Goal: Information Seeking & Learning: Find specific fact

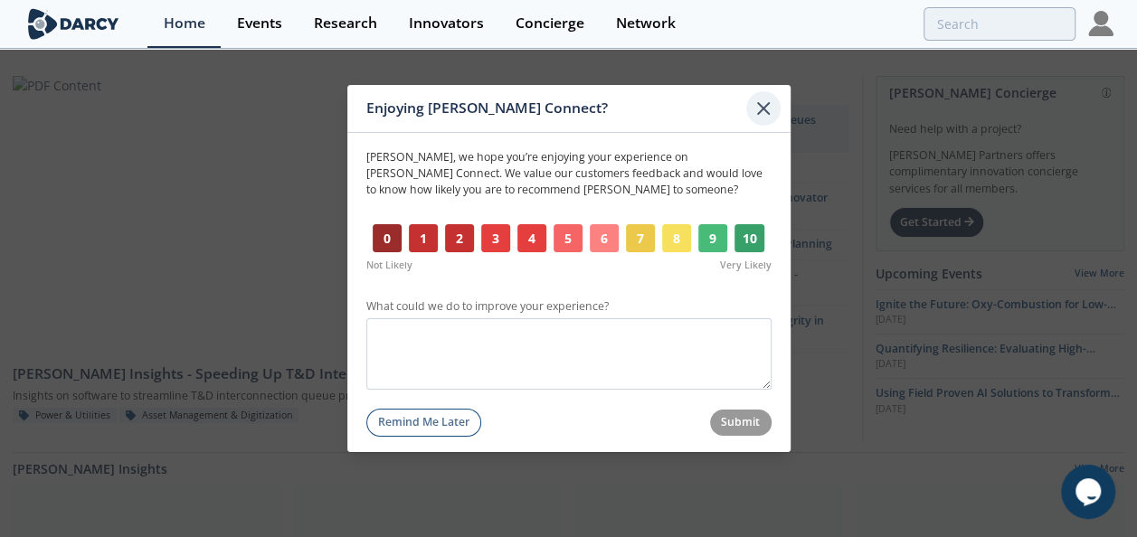
click at [764, 109] on icon at bounding box center [763, 108] width 11 height 11
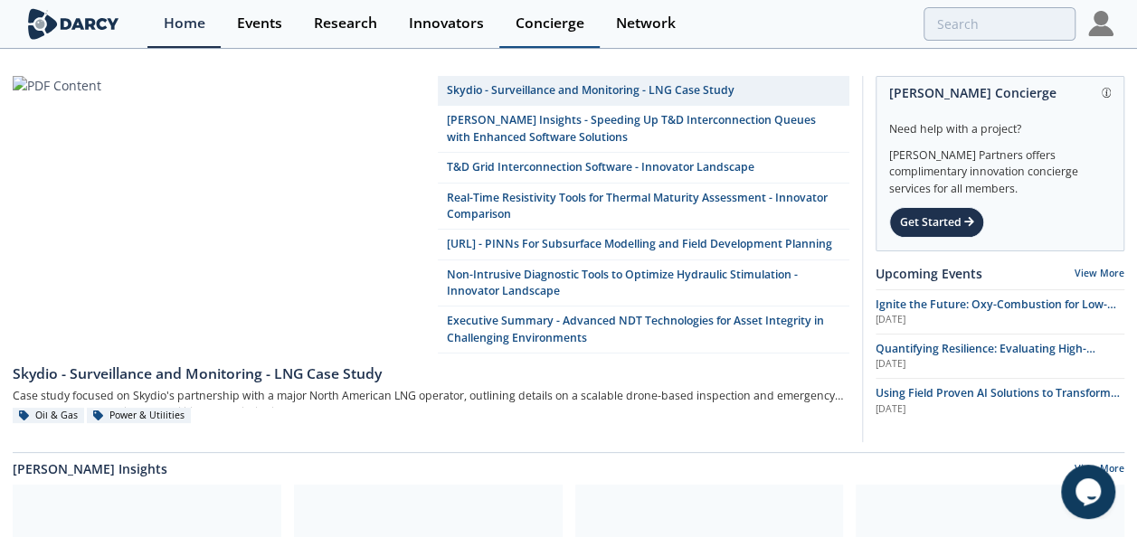
click at [531, 23] on div "Concierge" at bounding box center [550, 23] width 69 height 14
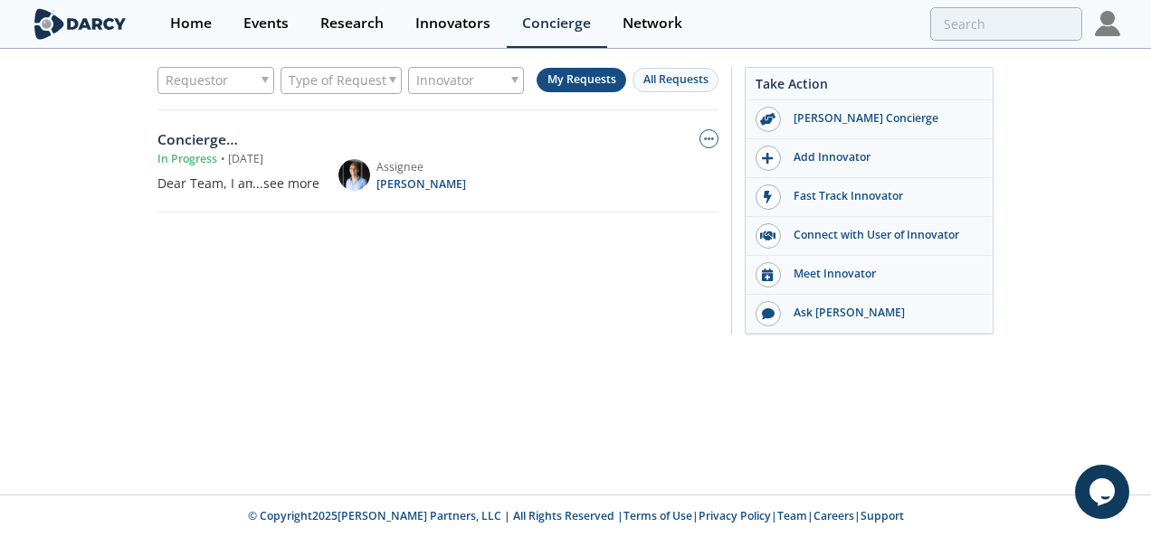
click at [249, 183] on div "Dear Team, I am leading a market research initiative for Eneva and my focus is …" at bounding box center [238, 183] width 162 height 19
click at [197, 138] on div "Concierge Request : Concierge Request from [PERSON_NAME]" at bounding box center [238, 140] width 162 height 22
click at [264, 185] on div "...see more" at bounding box center [285, 183] width 67 height 19
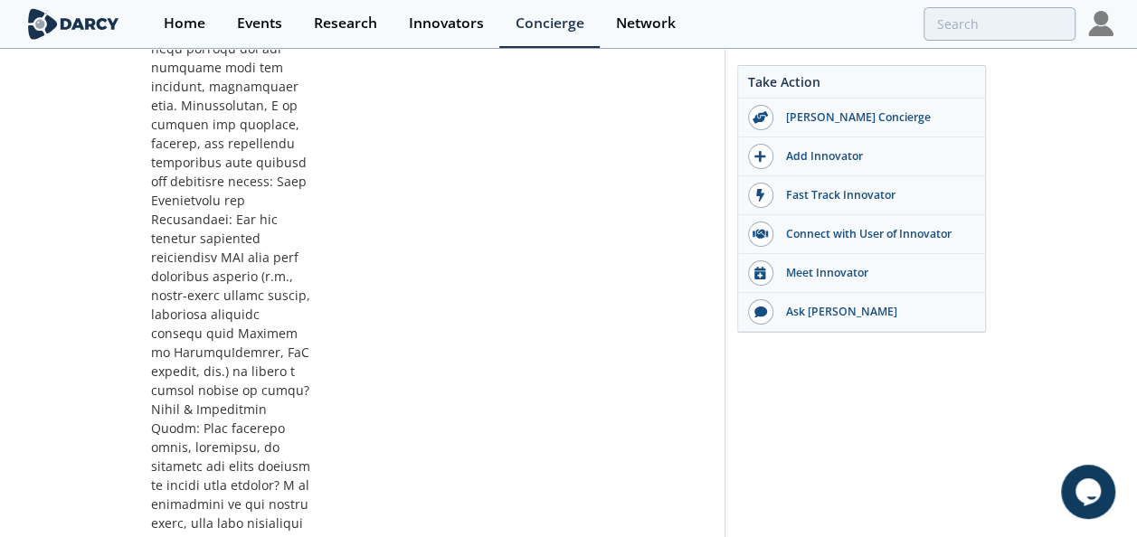
scroll to position [452, 0]
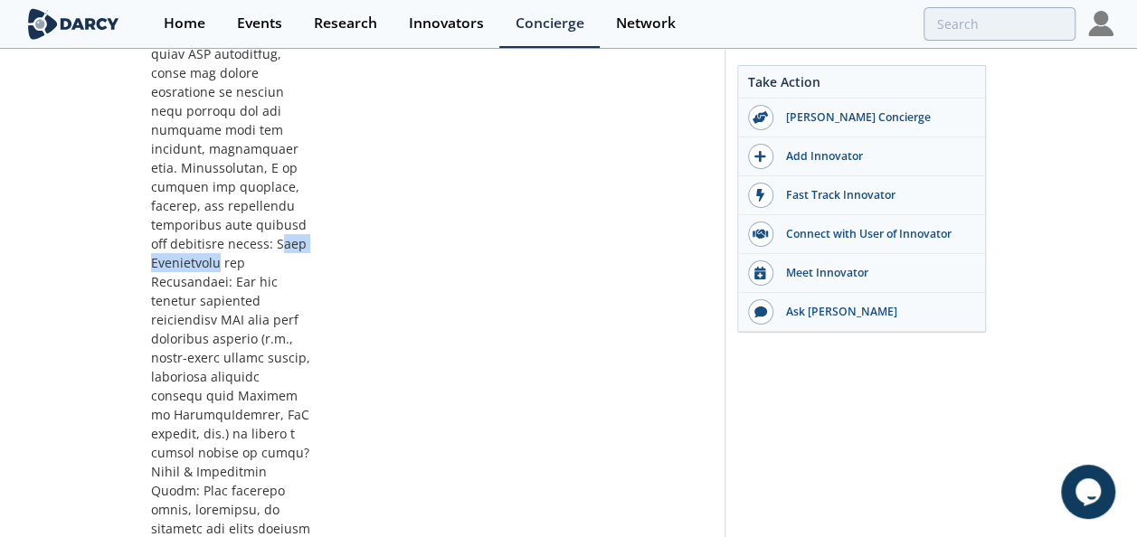
drag, startPoint x: 199, startPoint y: 244, endPoint x: 298, endPoint y: 238, distance: 98.8
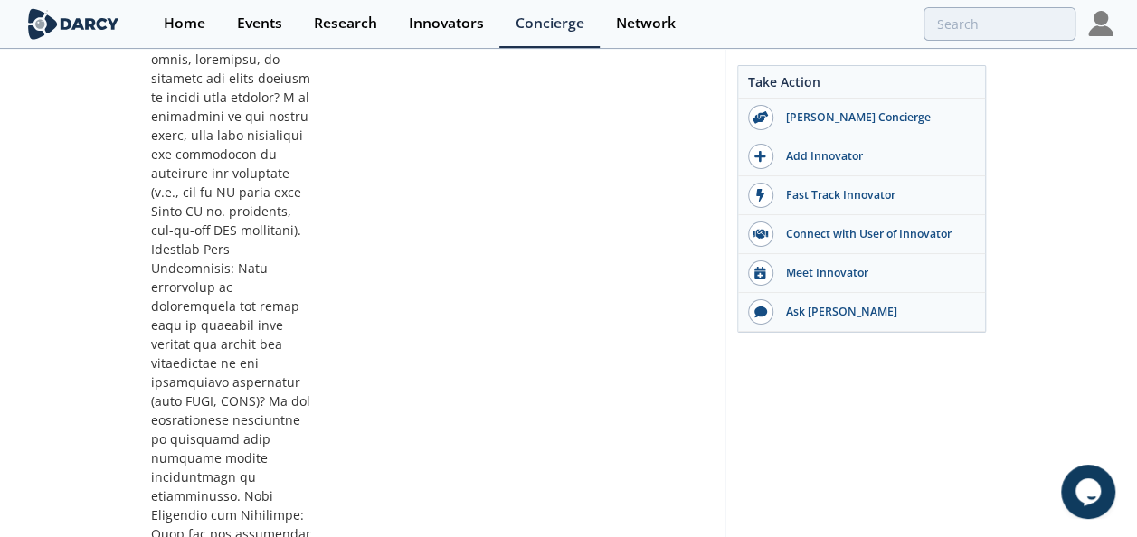
scroll to position [905, 0]
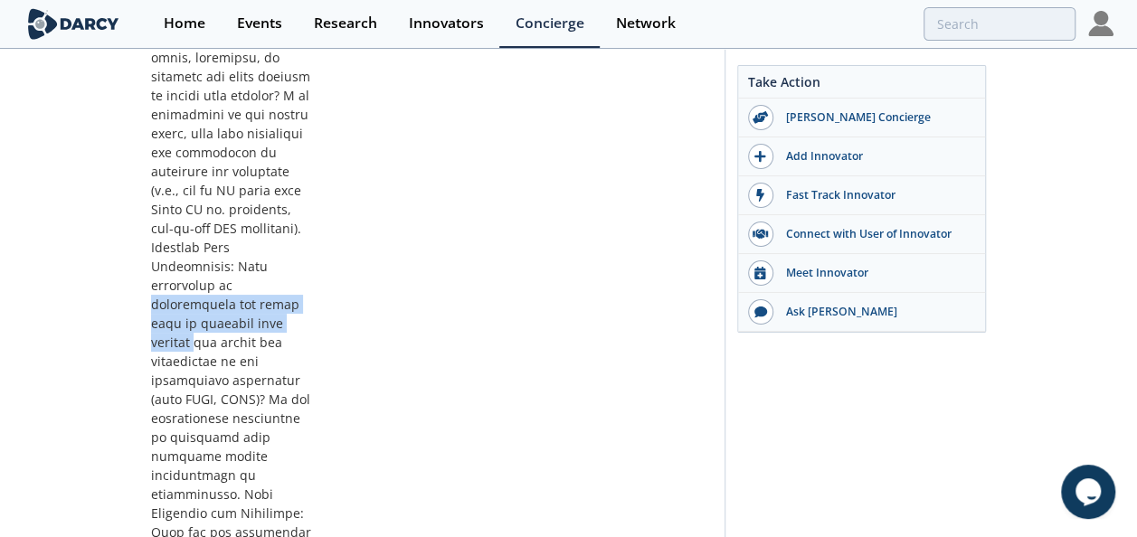
drag, startPoint x: 166, startPoint y: 244, endPoint x: 193, endPoint y: 289, distance: 51.5
click at [193, 289] on div "see less" at bounding box center [232, 171] width 162 height 1805
copy div "technologies are being used to validate data quality"
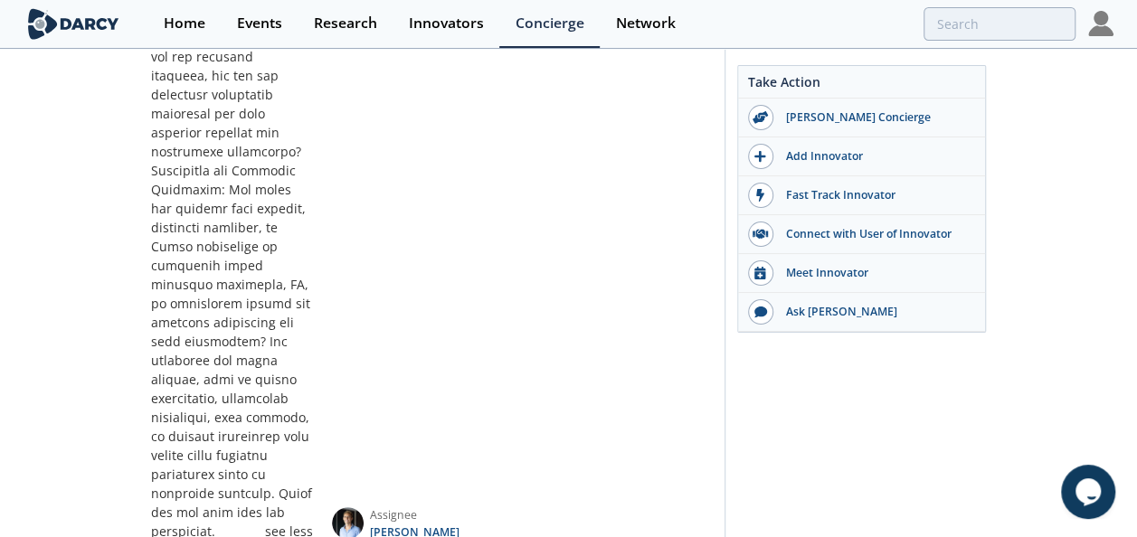
scroll to position [1439, 0]
